Goal: Information Seeking & Learning: Find specific fact

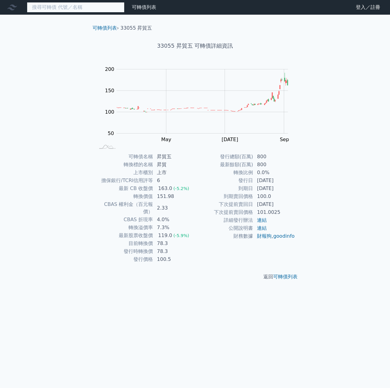
click at [90, 6] on input at bounding box center [76, 7] width 98 height 10
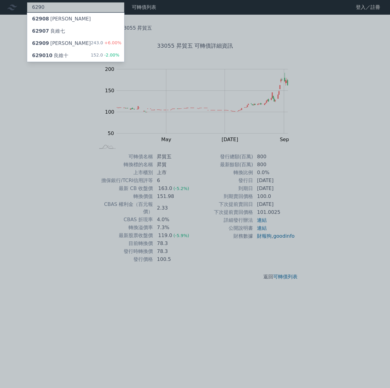
type input "6290"
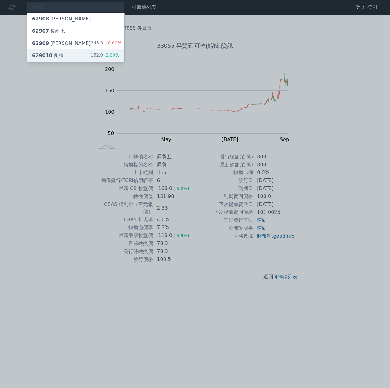
click at [85, 58] on div "629010 良維十 152.0 -2.00%" at bounding box center [75, 55] width 97 height 12
